Goal: Check status

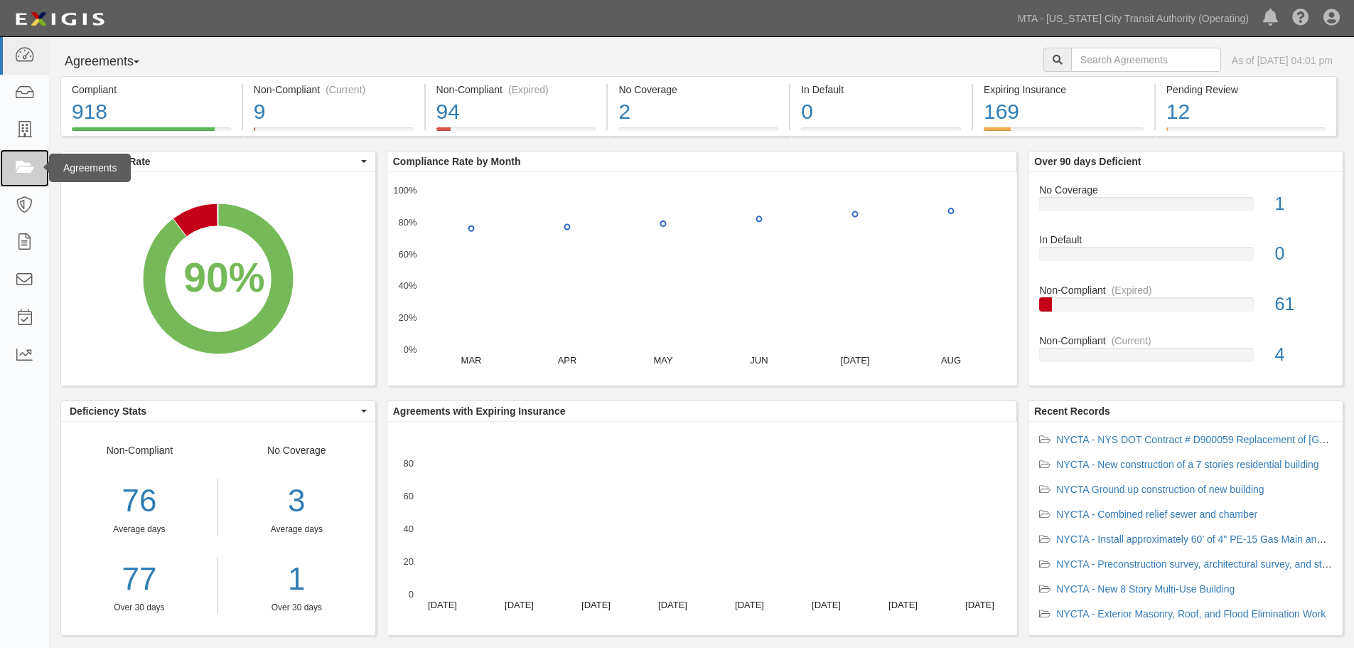
click at [14, 182] on link at bounding box center [24, 168] width 49 height 38
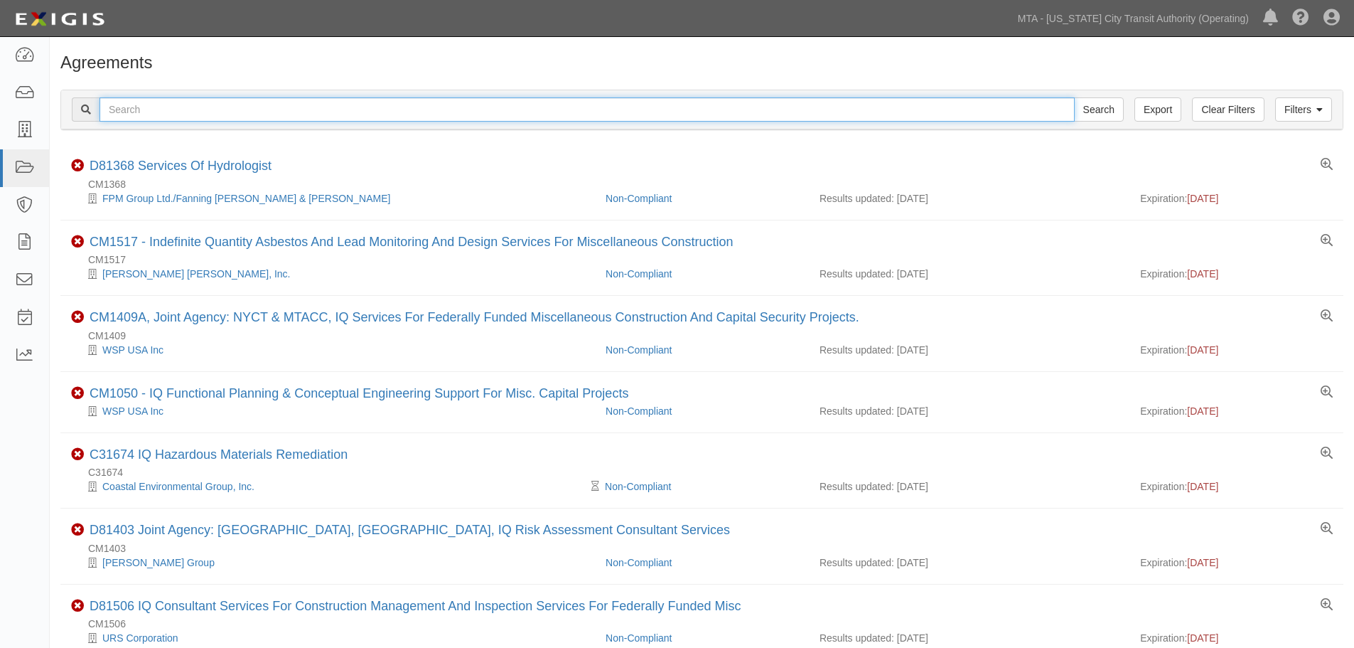
drag, startPoint x: 247, startPoint y: 112, endPoint x: 267, endPoint y: 113, distance: 19.9
click at [247, 113] on input "text" at bounding box center [587, 109] width 975 height 24
paste input "INS1505"
type input "INS1505"
click at [1074, 97] on input "Search" at bounding box center [1099, 109] width 50 height 24
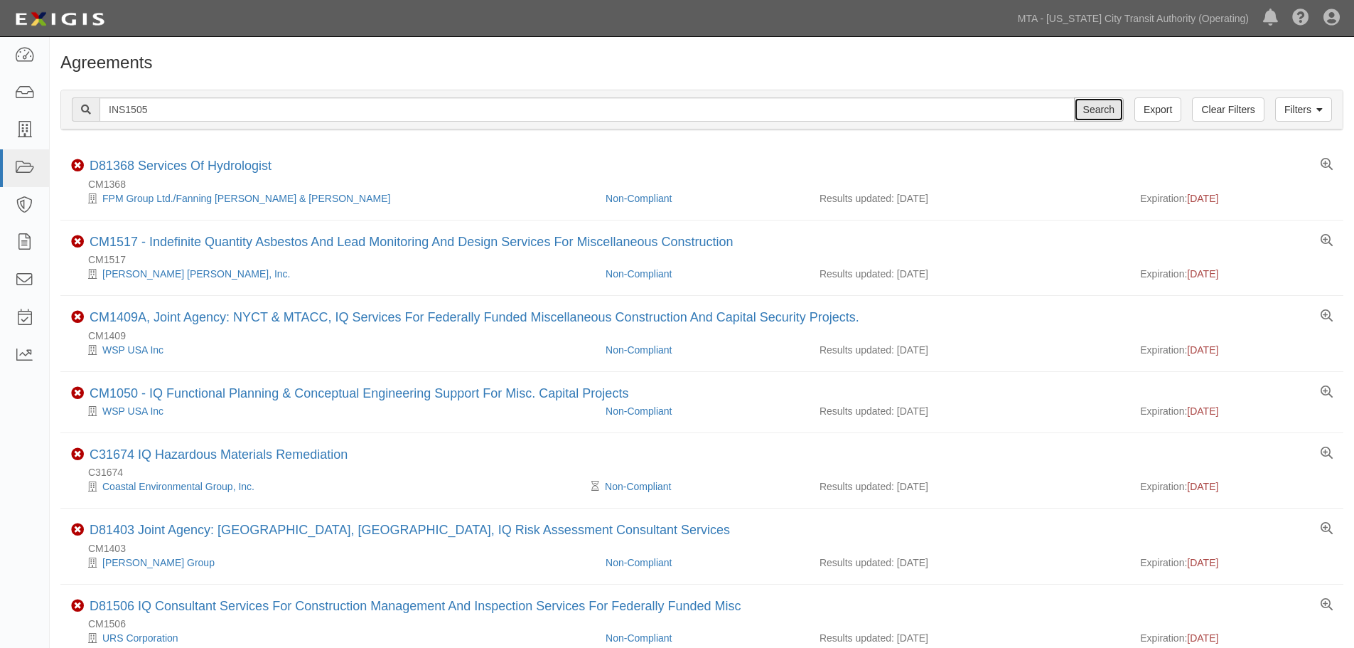
click at [1091, 102] on input "Search" at bounding box center [1099, 109] width 50 height 24
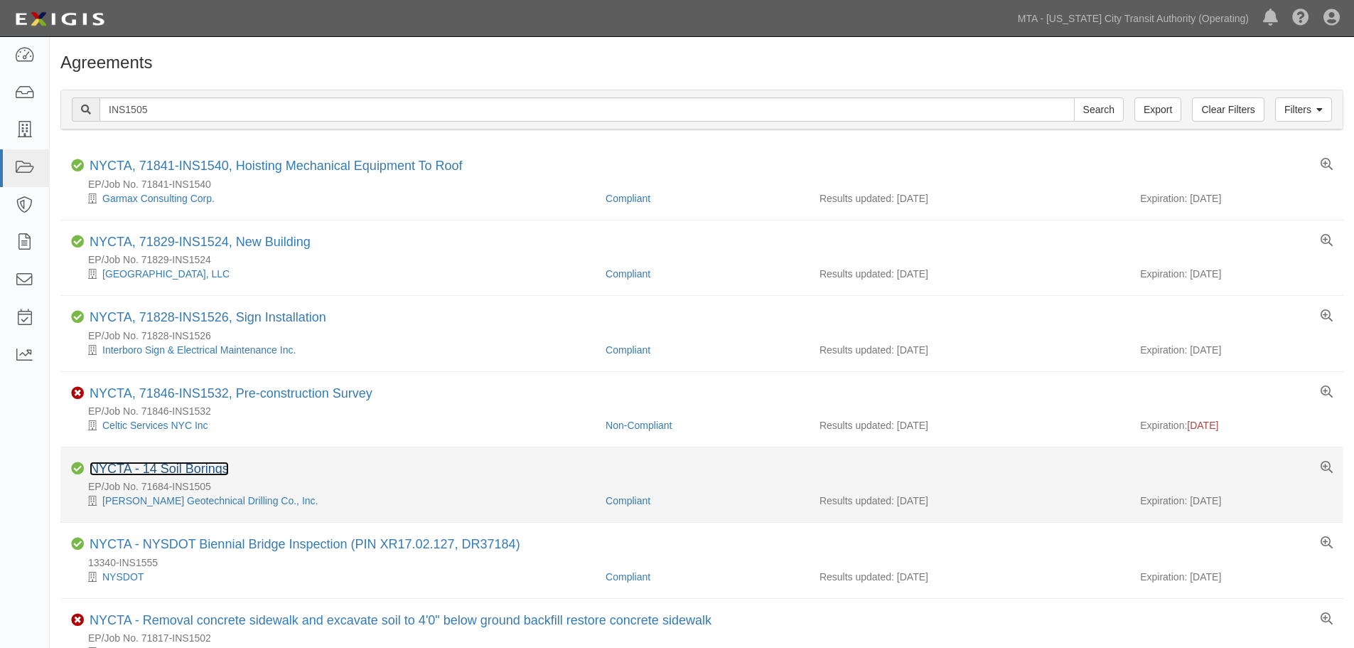
click at [210, 471] on link "NYCTA - 14 Soil Borings" at bounding box center [159, 468] width 139 height 14
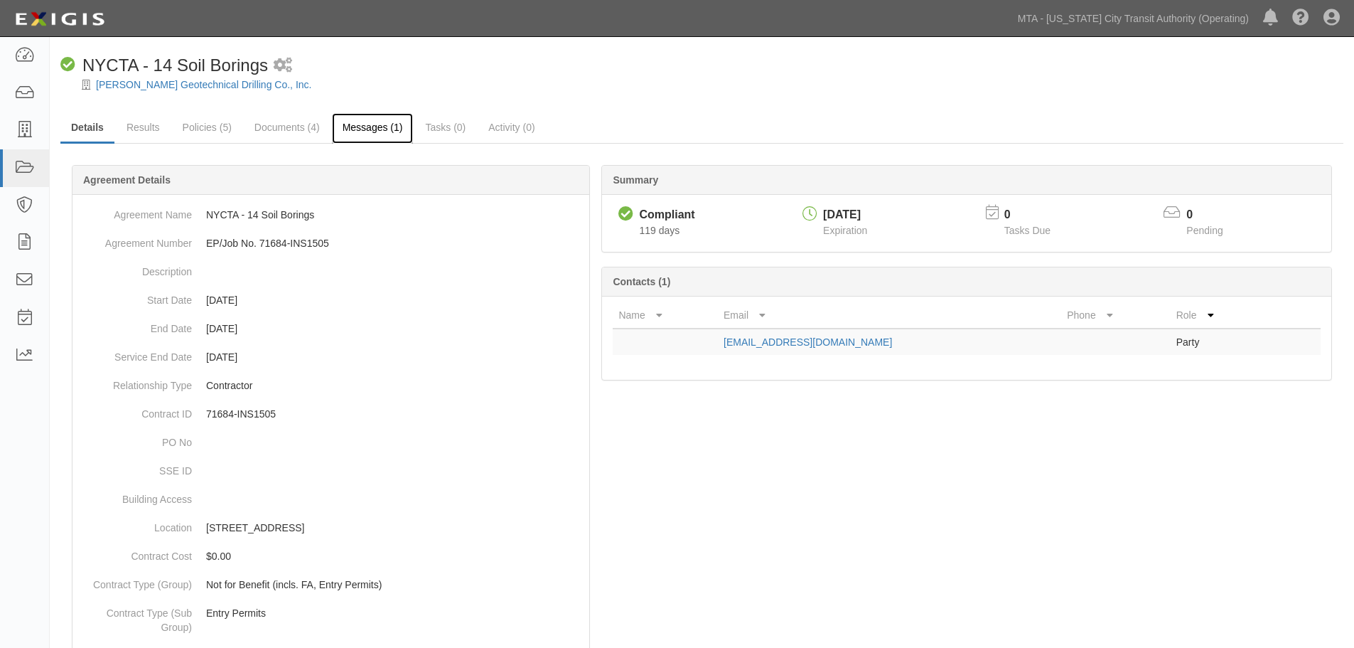
click at [366, 139] on link "Messages (1)" at bounding box center [373, 128] width 82 height 31
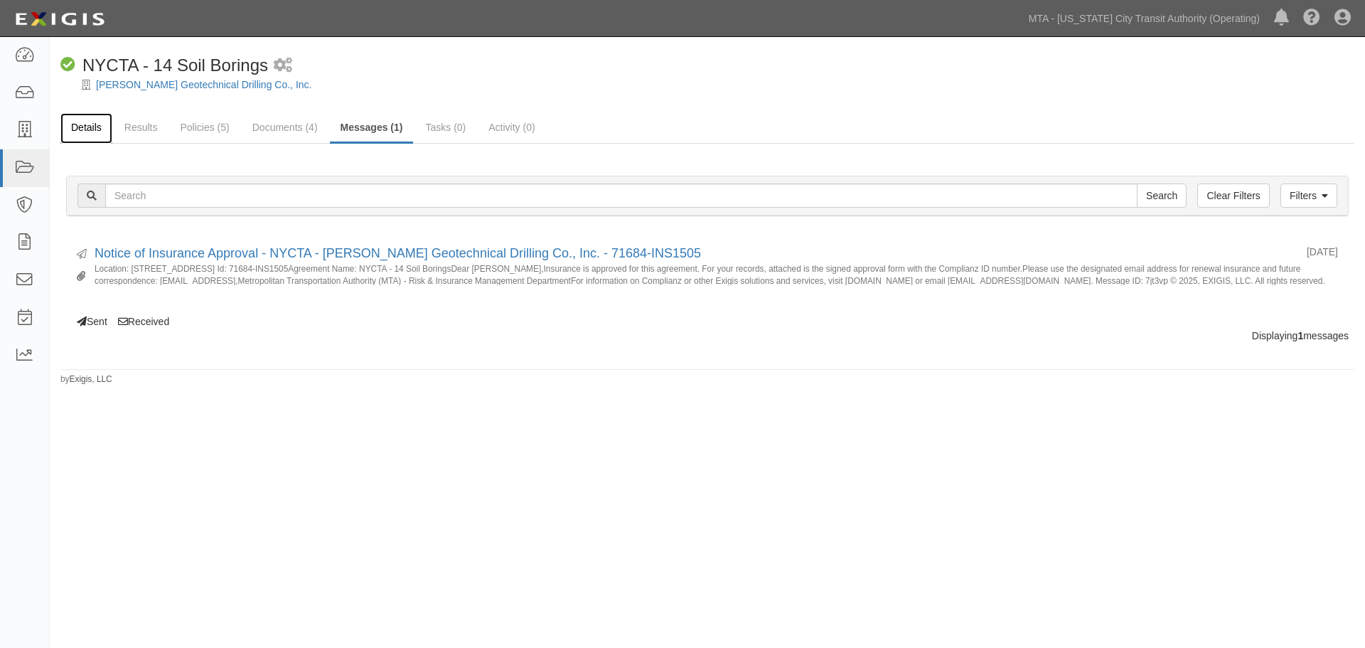
click at [111, 124] on link "Details" at bounding box center [86, 128] width 52 height 31
